Goal: Information Seeking & Learning: Learn about a topic

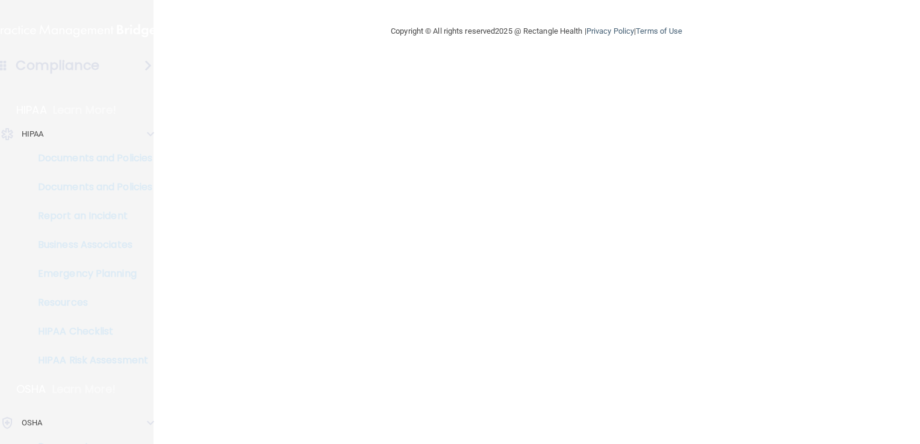
click at [138, 72] on div "Compliance" at bounding box center [76, 65] width 193 height 26
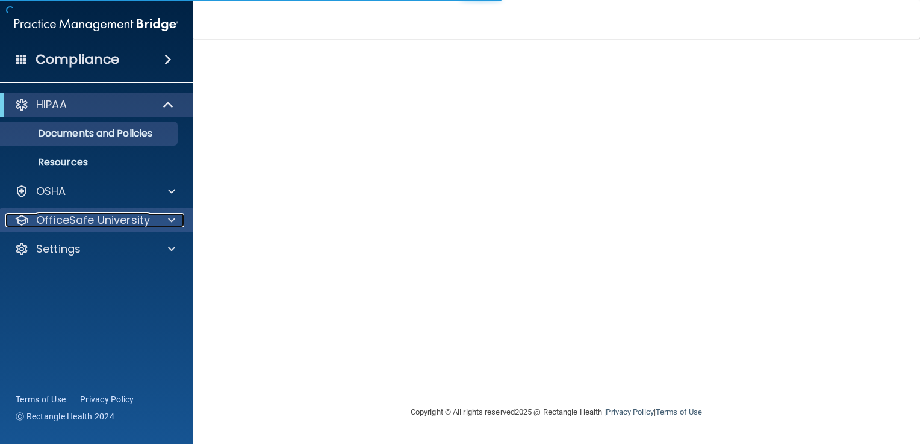
click at [166, 225] on div at bounding box center [170, 220] width 30 height 14
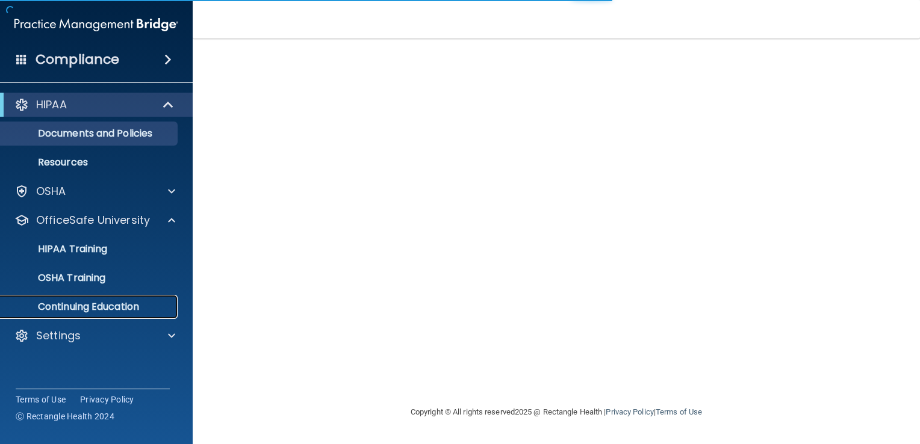
click at [142, 307] on p "Continuing Education" at bounding box center [90, 307] width 164 height 12
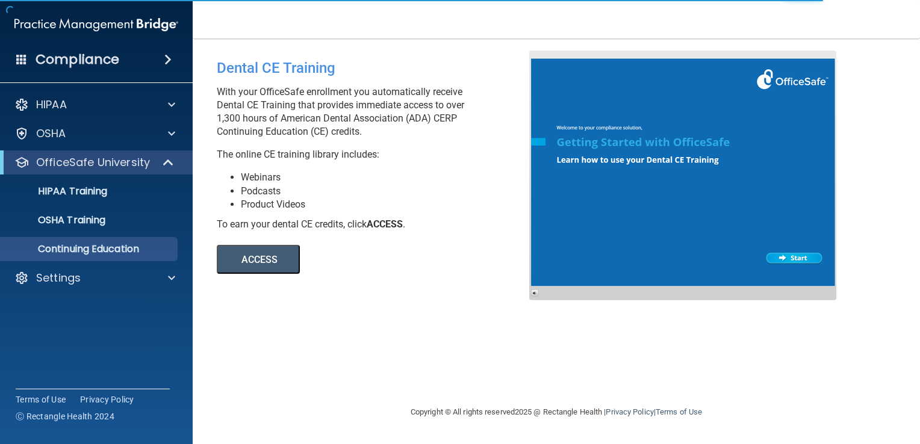
click at [259, 264] on button "ACCESS" at bounding box center [258, 259] width 83 height 29
